Goal: Information Seeking & Learning: Learn about a topic

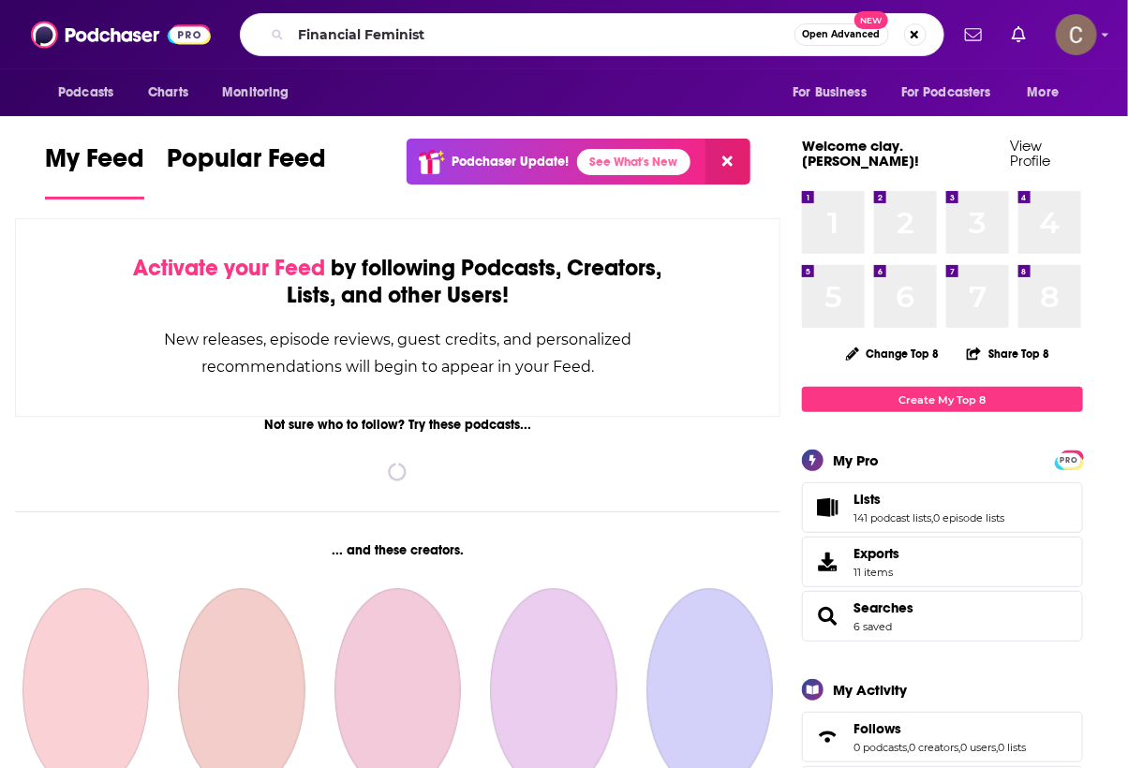
type input "Financial Feminist"
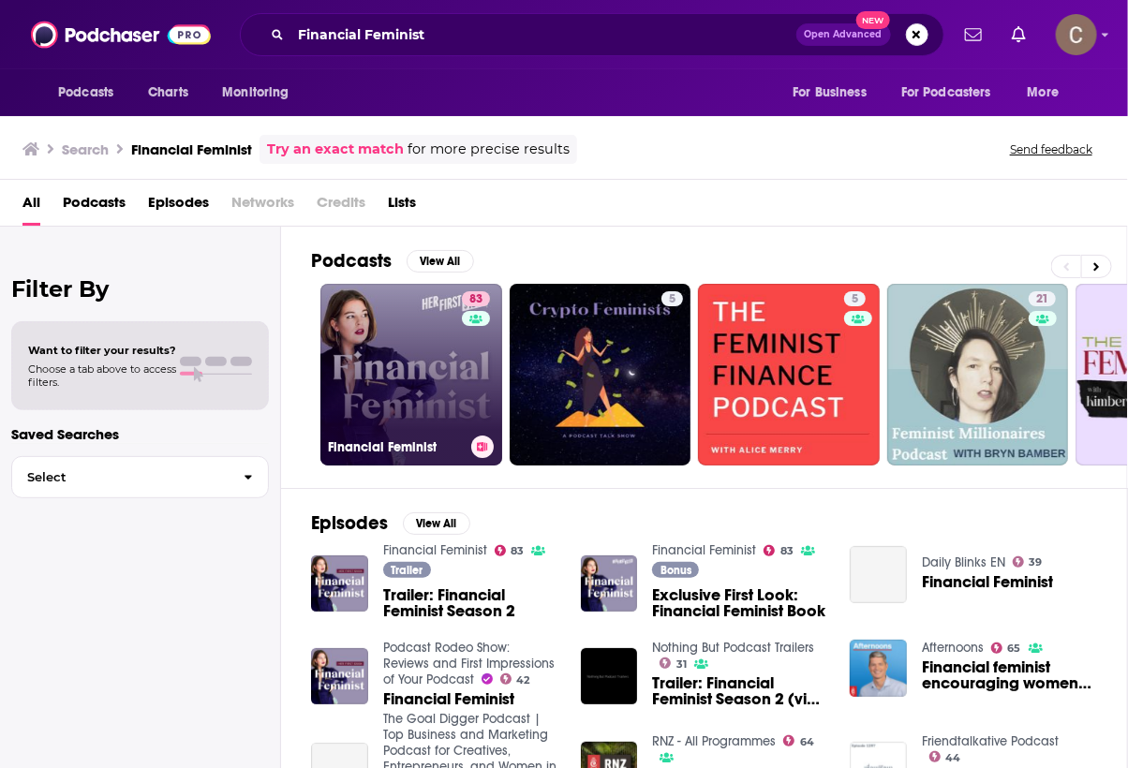
click at [363, 338] on link "83 Financial Feminist" at bounding box center [411, 375] width 182 height 182
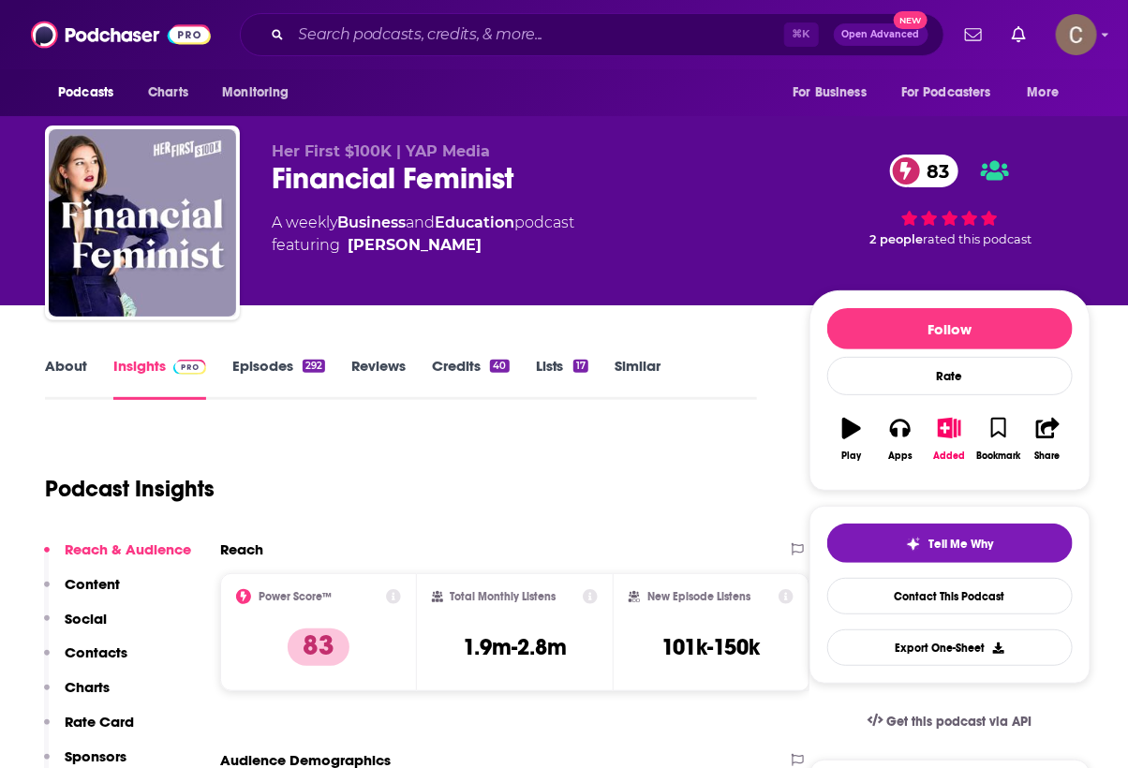
click at [413, 140] on div "Her First $100K | YAP Media Financial Feminist 83 A weekly Business and Educati…" at bounding box center [568, 227] width 1046 height 202
drag, startPoint x: 407, startPoint y: 152, endPoint x: 587, endPoint y: 152, distance: 180.8
click at [583, 152] on p "Her First $100K | YAP Media" at bounding box center [526, 151] width 508 height 18
click at [587, 152] on p "Her First $100K | YAP Media" at bounding box center [526, 151] width 508 height 18
drag, startPoint x: 587, startPoint y: 152, endPoint x: 452, endPoint y: 141, distance: 136.2
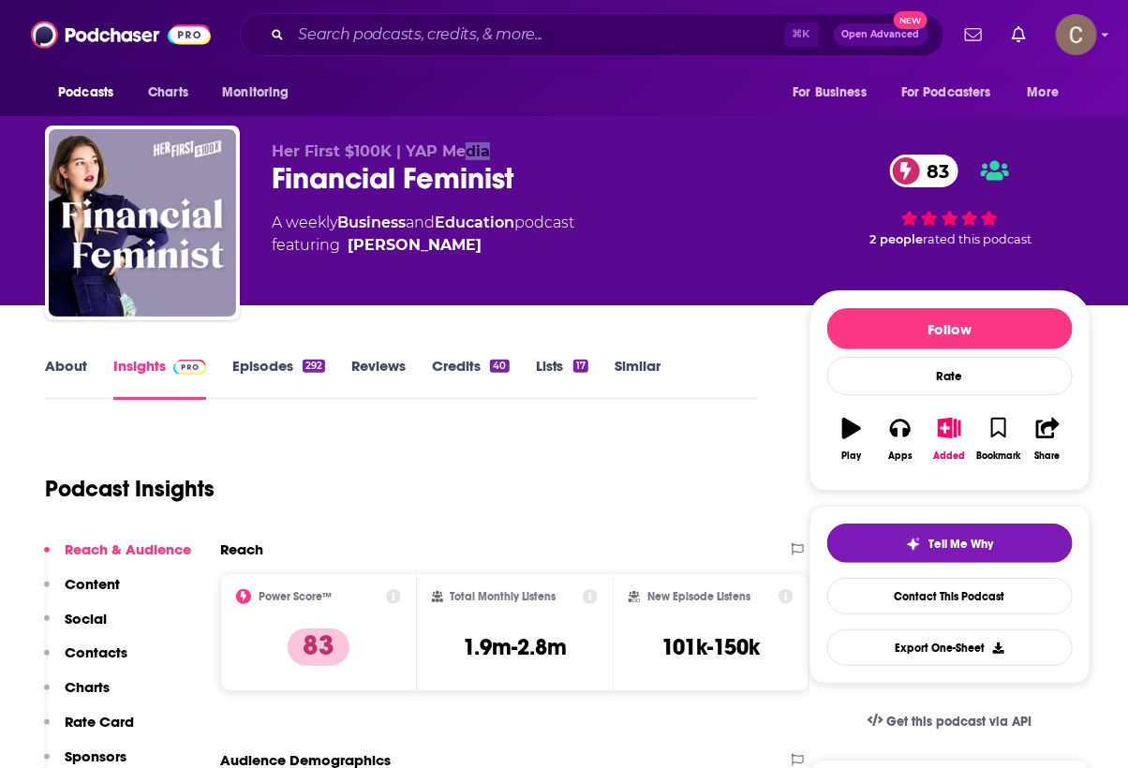
click at [452, 142] on p "Her First $100K | YAP Media" at bounding box center [526, 151] width 508 height 18
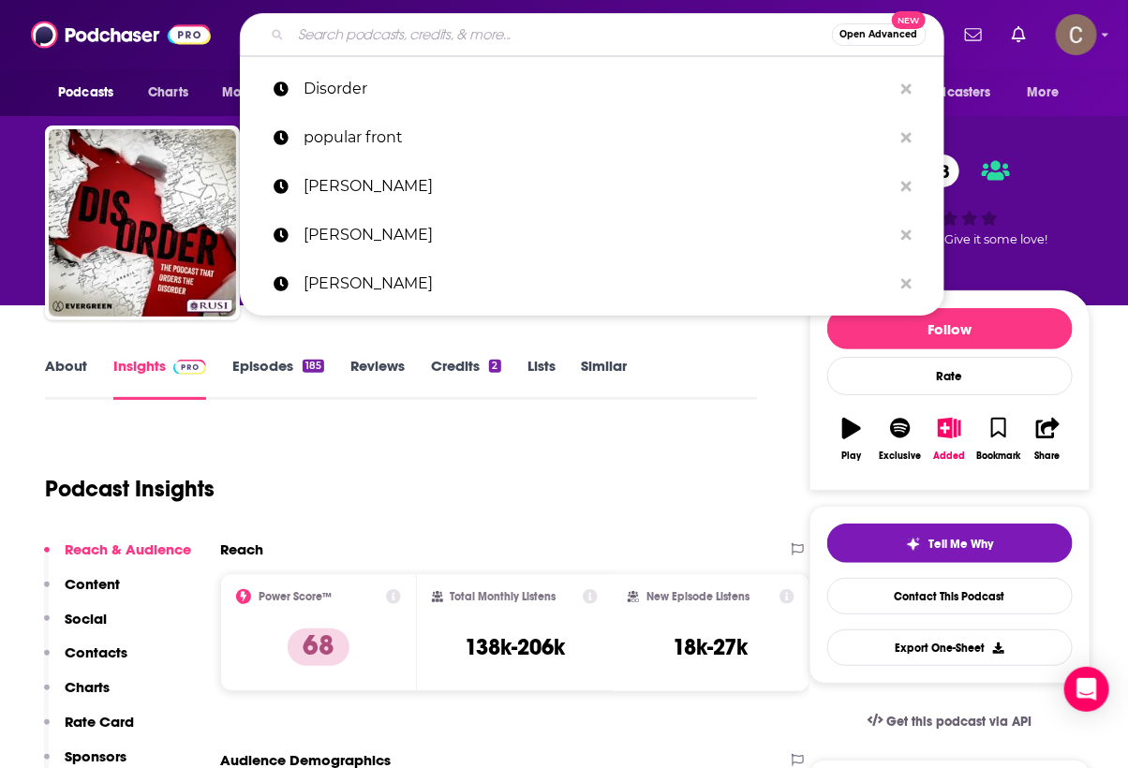
click at [368, 29] on input "Search podcasts, credits, & more..." at bounding box center [561, 35] width 541 height 30
paste input "Everything Iconic with Danny Pellegrino"
type input "Everything Iconic with Danny Pellegrino"
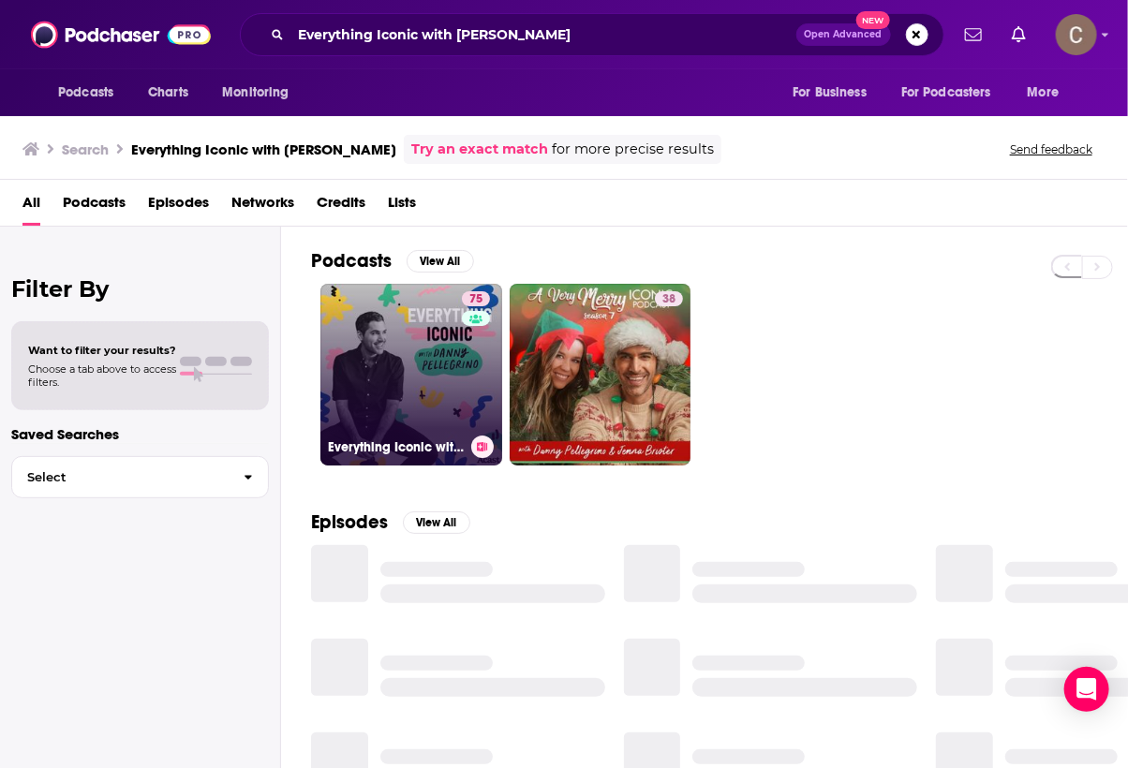
click at [387, 379] on link "75 Everything Iconic with Danny Pellegrino" at bounding box center [411, 375] width 182 height 182
